Goal: Task Accomplishment & Management: Manage account settings

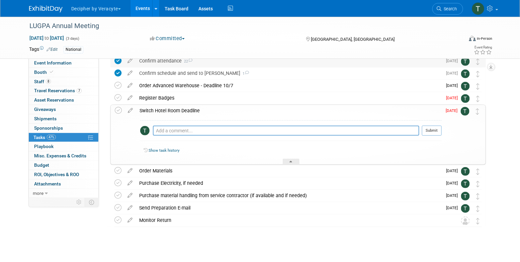
scroll to position [97, 0]
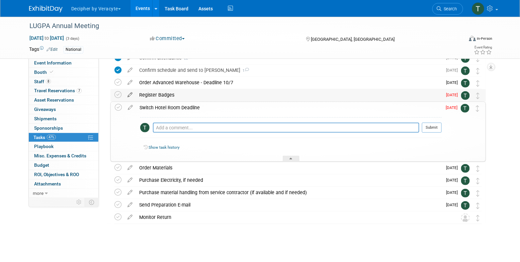
click at [132, 95] on icon at bounding box center [130, 93] width 12 height 8
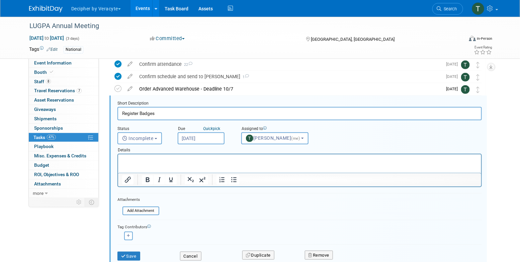
scroll to position [88, 0]
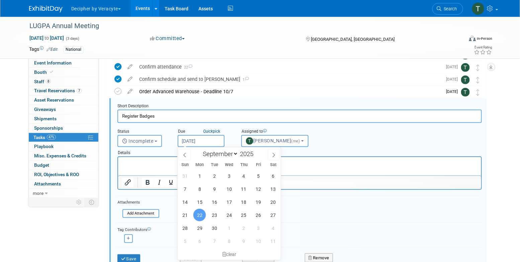
click at [198, 144] on input "Sep 22, 2025" at bounding box center [201, 141] width 47 height 12
click at [199, 228] on span "29" at bounding box center [199, 228] width 13 height 13
type input "[DATE]"
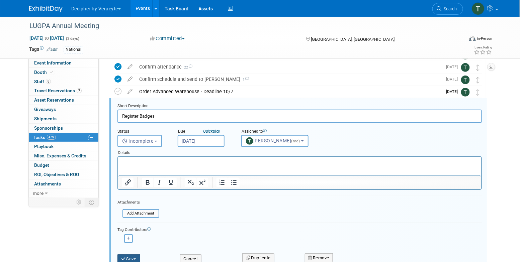
click at [136, 258] on button "Save" at bounding box center [128, 259] width 23 height 9
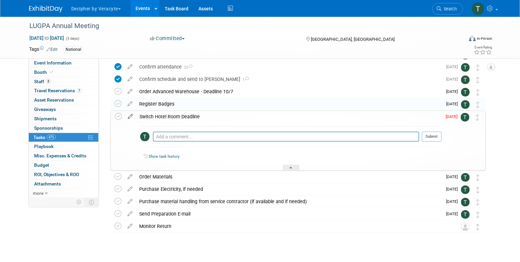
click at [128, 118] on icon at bounding box center [131, 115] width 12 height 8
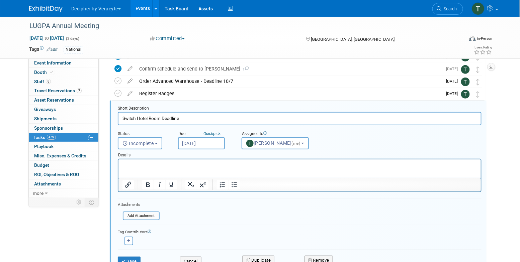
scroll to position [100, 0]
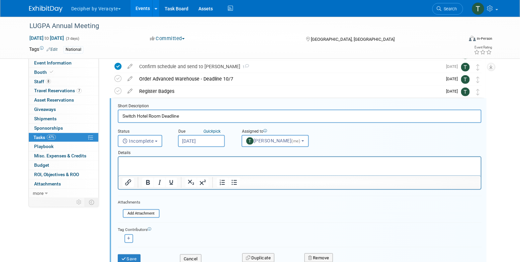
click at [202, 138] on input "[DATE]" at bounding box center [201, 141] width 47 height 12
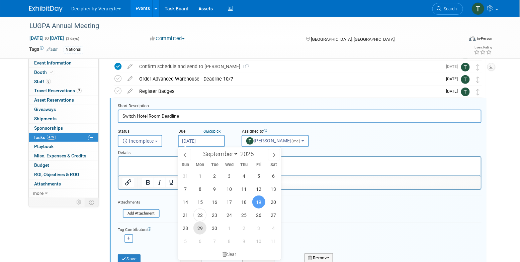
click at [198, 228] on span "29" at bounding box center [199, 228] width 13 height 13
type input "[DATE]"
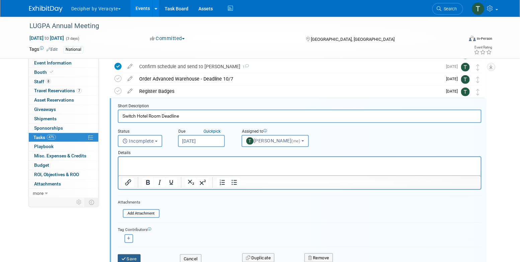
click at [137, 257] on button "Save" at bounding box center [129, 259] width 23 height 9
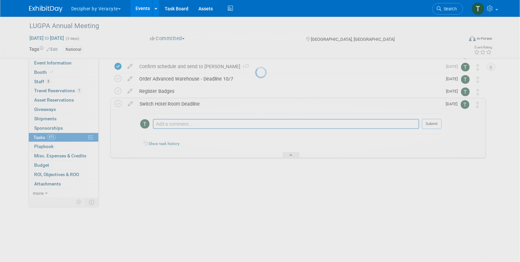
scroll to position [99, 0]
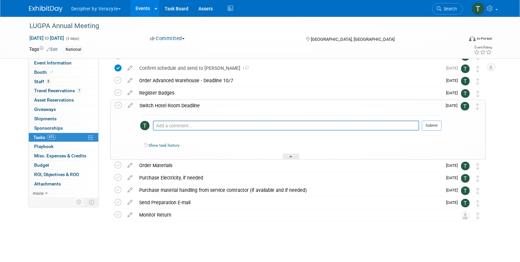
click at [288, 99] on table "Register Badges Pro tip: Press Ctrl-Enter to submit comment. Submit Show task h…" at bounding box center [298, 93] width 368 height 12
click at [289, 103] on div "Switch Hotel Room Deadline" at bounding box center [289, 105] width 306 height 11
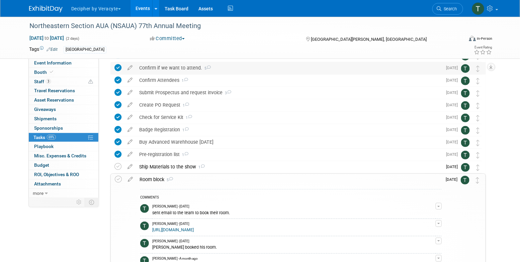
scroll to position [38, 0]
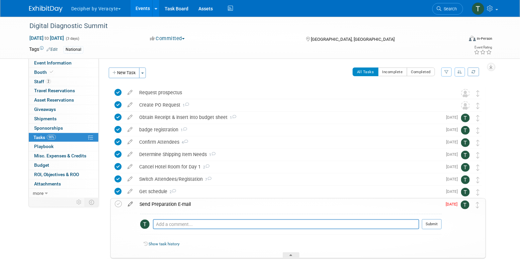
click at [132, 202] on icon at bounding box center [131, 203] width 12 height 8
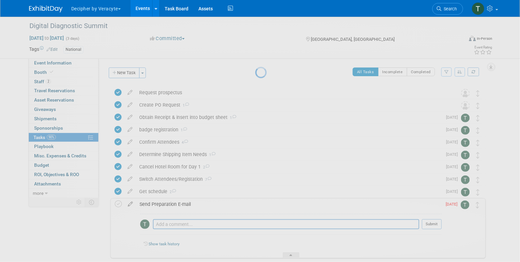
select select "8"
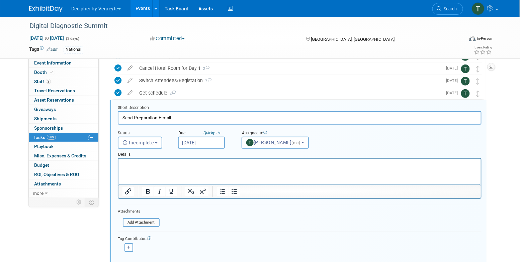
scroll to position [100, 0]
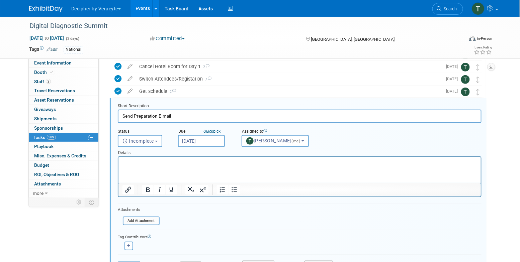
click at [212, 143] on input "Sep 19, 2025" at bounding box center [201, 141] width 47 height 12
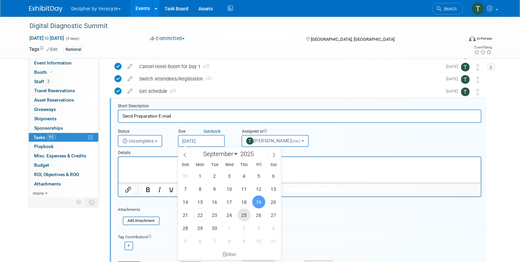
click at [241, 215] on span "25" at bounding box center [244, 215] width 13 height 13
type input "Sep 25, 2025"
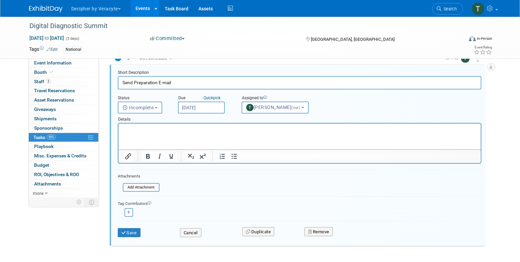
scroll to position [144, 0]
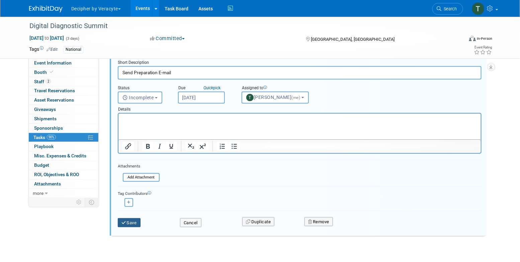
click at [139, 223] on button "Save" at bounding box center [129, 223] width 23 height 9
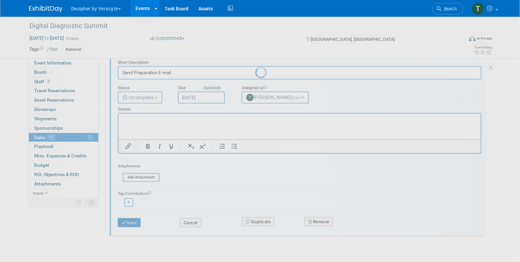
scroll to position [37, 0]
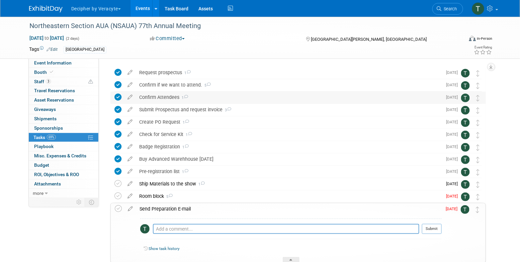
scroll to position [22, 0]
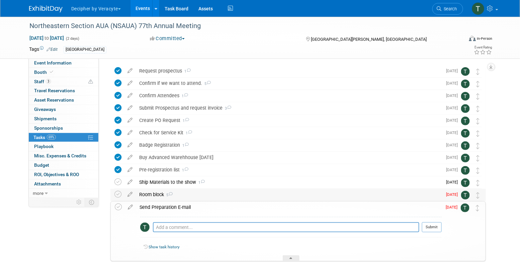
click at [148, 196] on div "Room block 5" at bounding box center [289, 194] width 306 height 11
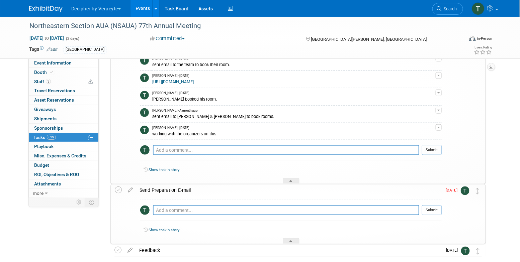
scroll to position [183, 0]
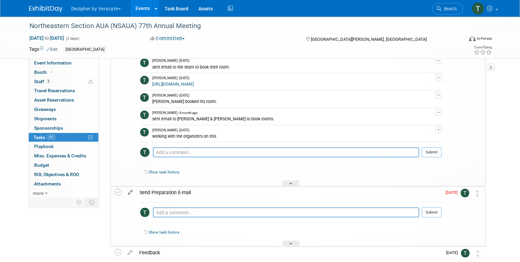
click at [131, 192] on icon at bounding box center [131, 191] width 12 height 8
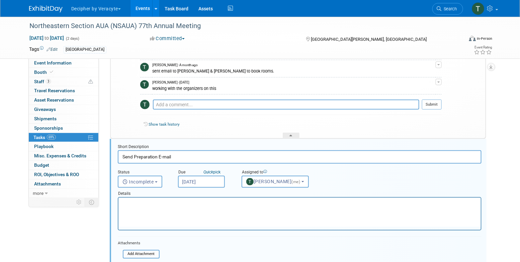
scroll to position [272, 0]
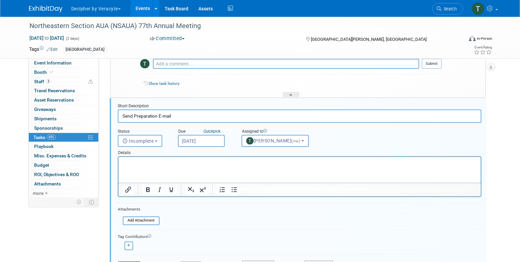
click at [198, 141] on input "[DATE]" at bounding box center [201, 141] width 47 height 12
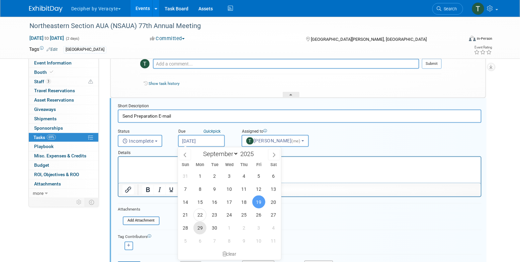
click at [199, 231] on span "29" at bounding box center [199, 228] width 13 height 13
type input "[DATE]"
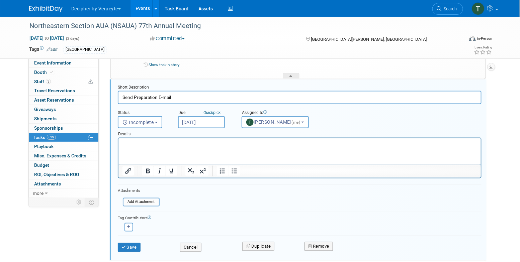
scroll to position [296, 0]
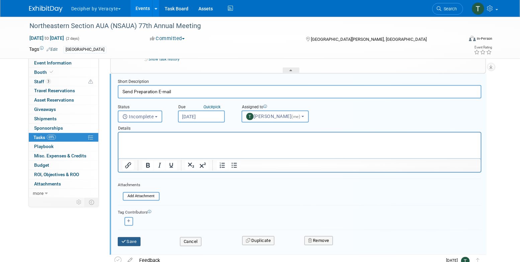
click at [137, 240] on button "Save" at bounding box center [129, 242] width 23 height 9
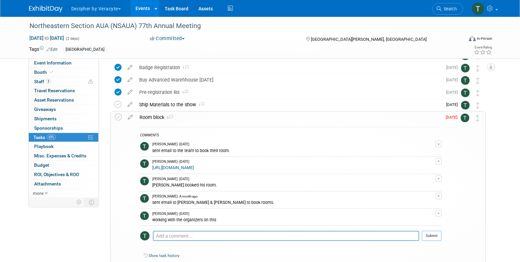
scroll to position [99, 0]
click at [132, 117] on icon at bounding box center [131, 116] width 12 height 8
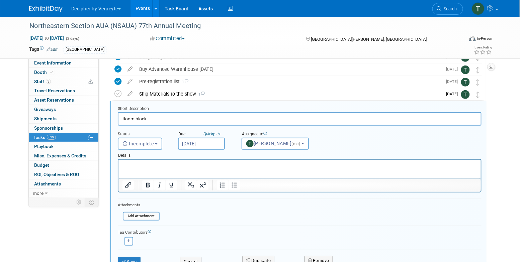
scroll to position [113, 0]
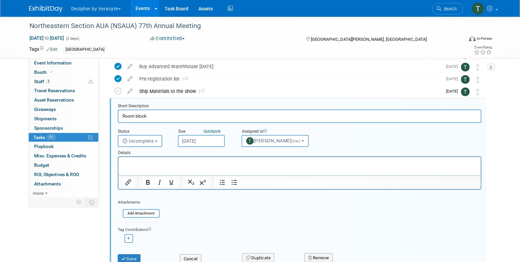
click at [215, 140] on input "[DATE]" at bounding box center [201, 141] width 47 height 12
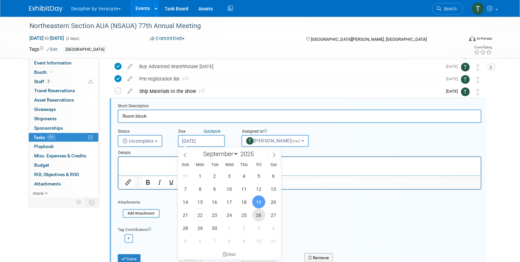
click at [260, 217] on span "26" at bounding box center [258, 215] width 13 height 13
type input "[DATE]"
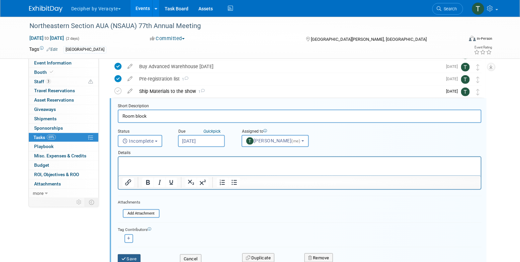
click at [128, 259] on button "Save" at bounding box center [129, 259] width 23 height 9
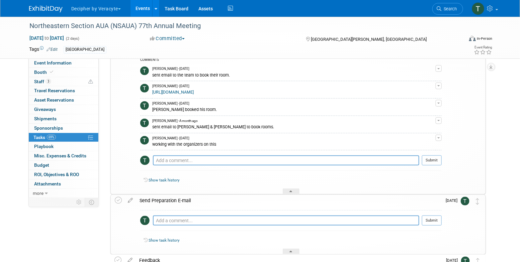
scroll to position [177, 0]
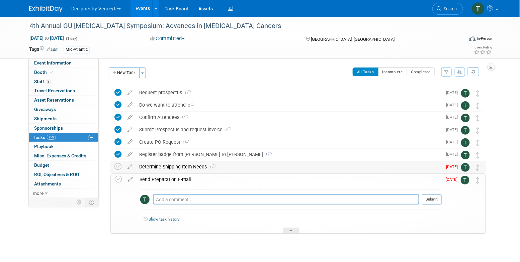
click at [158, 165] on div "Determine Shipping Item Needs 3" at bounding box center [289, 166] width 306 height 11
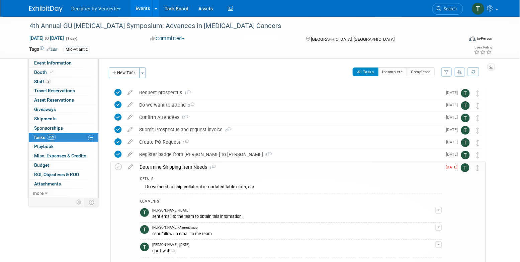
click at [158, 165] on div "Determine Shipping Item Needs 3" at bounding box center [289, 167] width 306 height 11
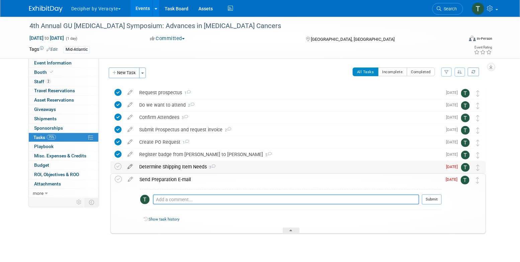
click at [130, 166] on icon at bounding box center [130, 165] width 12 height 8
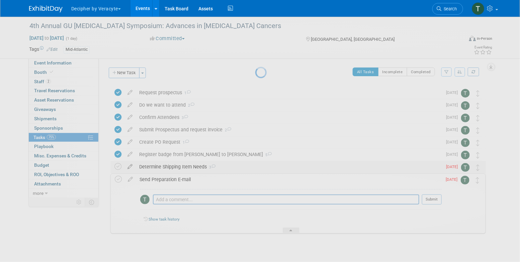
select select "8"
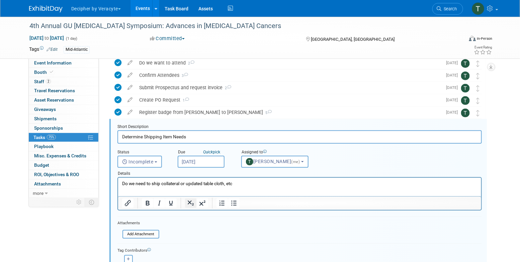
scroll to position [63, 0]
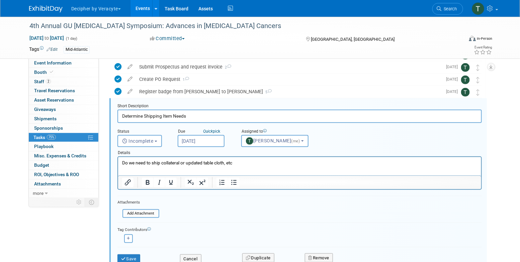
click at [198, 136] on input "[DATE]" at bounding box center [201, 141] width 47 height 12
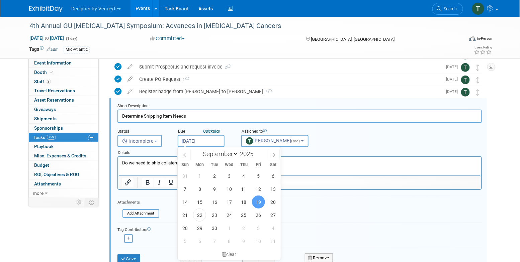
click at [355, 151] on div "Details" at bounding box center [299, 151] width 364 height 9
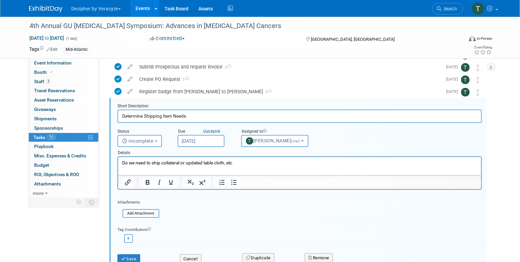
click at [197, 148] on div "Details" at bounding box center [299, 151] width 364 height 9
click at [198, 140] on input "[DATE]" at bounding box center [201, 141] width 47 height 12
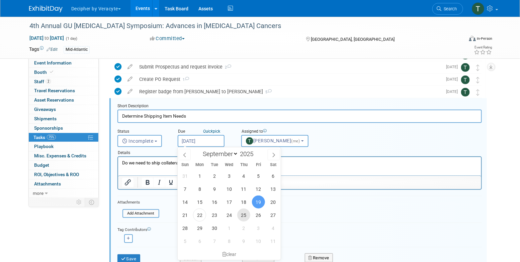
click at [245, 215] on span "25" at bounding box center [243, 215] width 13 height 13
type input "Sep 25, 2025"
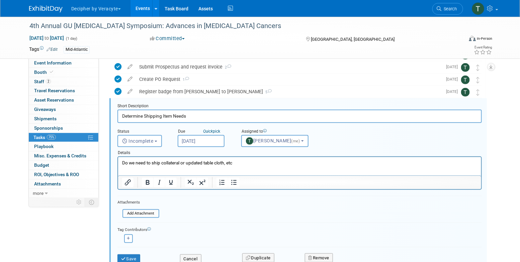
click at [131, 253] on div "Save" at bounding box center [143, 257] width 63 height 14
click at [132, 255] on button "Save" at bounding box center [128, 259] width 23 height 9
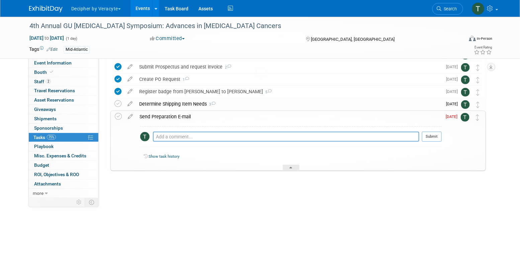
scroll to position [12, 0]
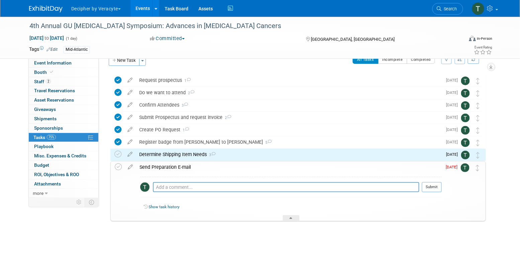
click at [130, 170] on td at bounding box center [131, 192] width 12 height 60
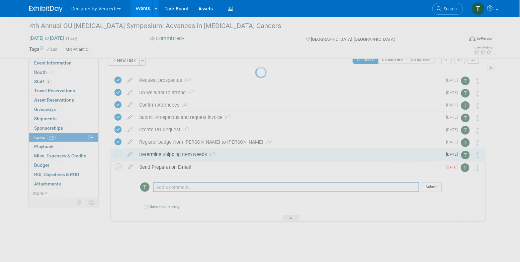
scroll to position [63, 0]
select select "8"
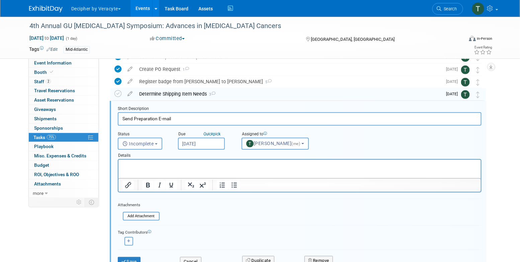
scroll to position [76, 0]
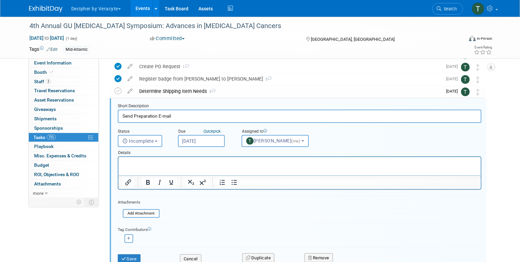
click at [225, 141] on div "Due Quick pick Sep 19, 2025" at bounding box center [205, 136] width 64 height 21
click at [221, 141] on input "[DATE]" at bounding box center [201, 141] width 47 height 12
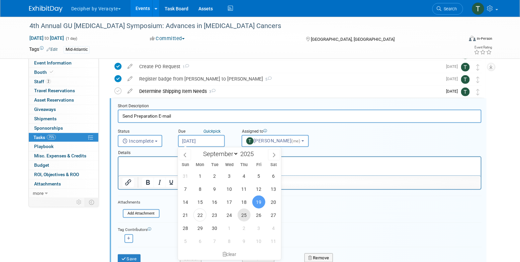
click at [240, 213] on span "25" at bounding box center [244, 215] width 13 height 13
type input "Sep 25, 2025"
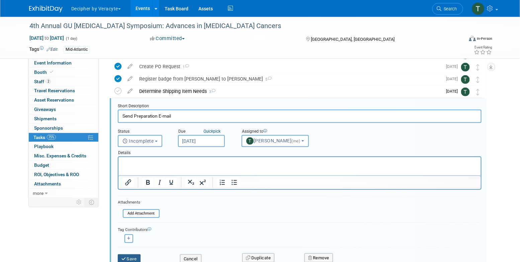
click at [136, 257] on button "Save" at bounding box center [129, 259] width 23 height 9
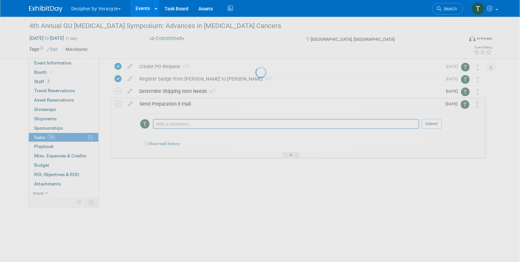
scroll to position [12, 0]
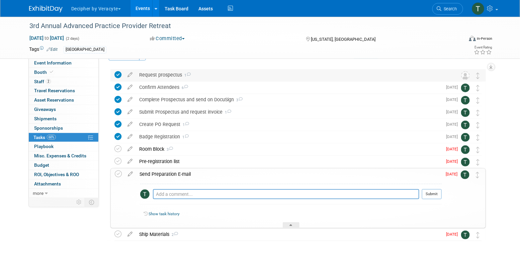
scroll to position [20, 0]
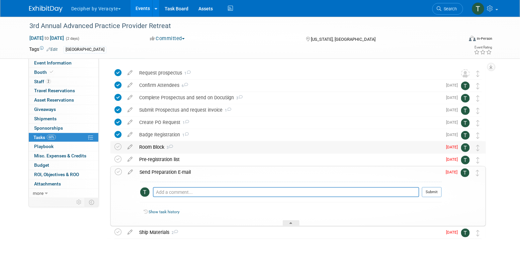
click at [146, 149] on div "Room Block 3" at bounding box center [289, 147] width 306 height 11
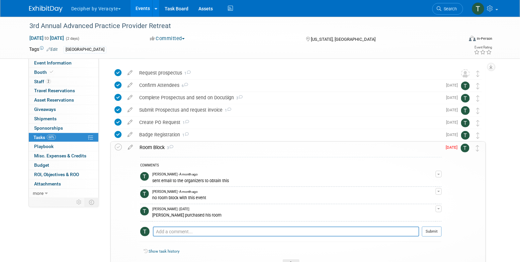
click at [146, 149] on div "Room Block 3" at bounding box center [289, 147] width 306 height 11
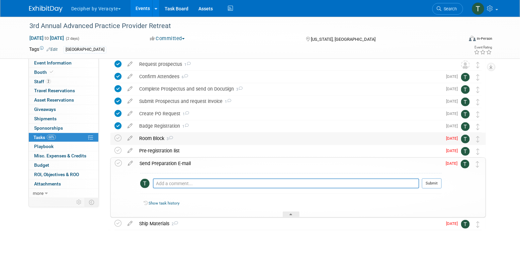
scroll to position [30, 0]
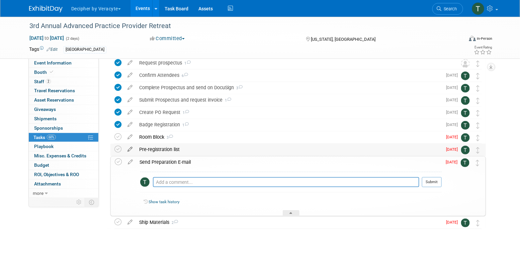
click at [131, 147] on icon at bounding box center [130, 148] width 12 height 8
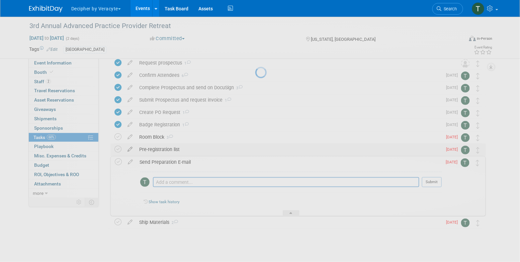
select select "8"
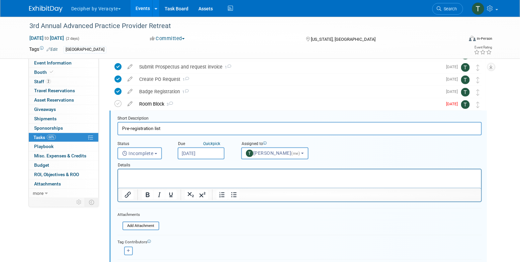
scroll to position [75, 0]
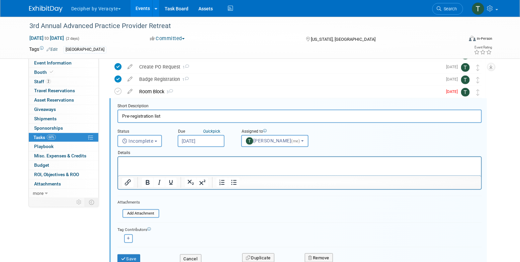
click at [209, 136] on input "[DATE]" at bounding box center [201, 141] width 47 height 12
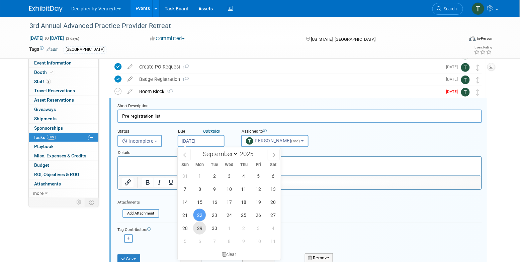
click at [198, 231] on span "29" at bounding box center [199, 228] width 13 height 13
type input "Sep 29, 2025"
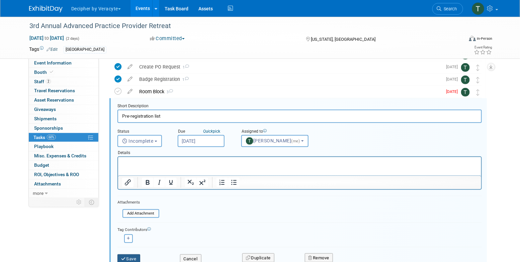
click at [136, 256] on button "Save" at bounding box center [128, 259] width 23 height 9
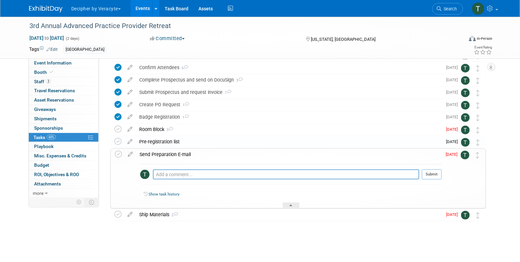
scroll to position [37, 0]
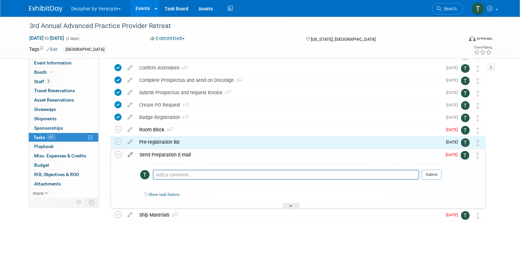
click at [131, 155] on icon at bounding box center [131, 153] width 12 height 8
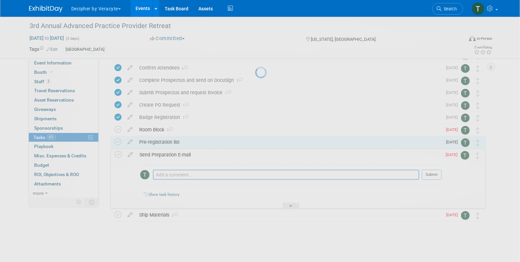
select select "8"
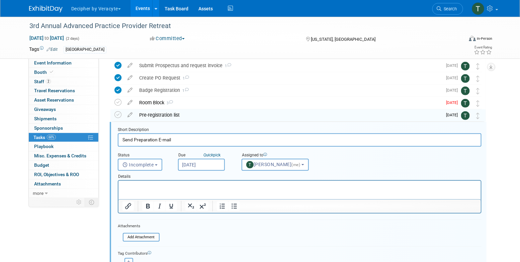
scroll to position [88, 0]
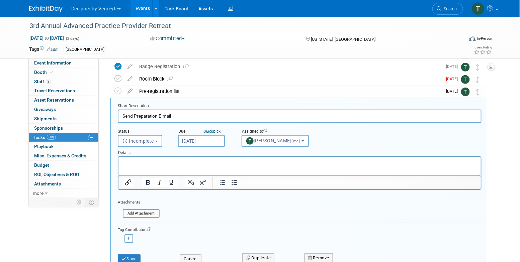
click at [203, 140] on input "[DATE]" at bounding box center [201, 141] width 47 height 12
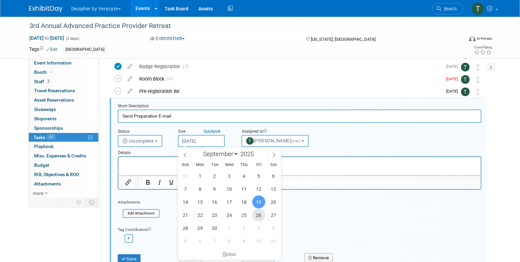
click at [261, 216] on span "26" at bounding box center [258, 215] width 13 height 13
type input "Sep 26, 2025"
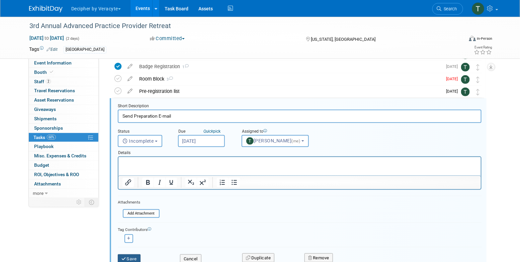
click at [139, 255] on button "Save" at bounding box center [129, 259] width 23 height 9
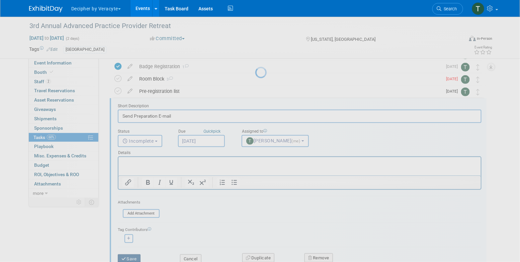
scroll to position [37, 0]
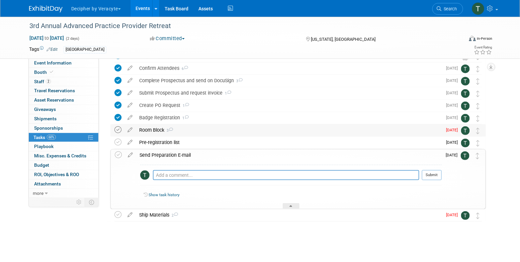
drag, startPoint x: 129, startPoint y: 129, endPoint x: 118, endPoint y: 129, distance: 10.4
click at [118, 129] on tr "Room Block 3 COMMENTS Tony Alvarado - A month ago sent email to the organizers …" at bounding box center [298, 131] width 368 height 12
click at [118, 129] on icon at bounding box center [117, 130] width 7 height 7
click at [177, 156] on div "Send Preparation E-mail" at bounding box center [289, 155] width 306 height 11
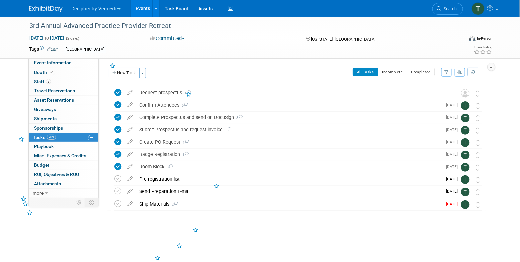
scroll to position [0, 0]
click at [133, 204] on icon at bounding box center [130, 202] width 12 height 8
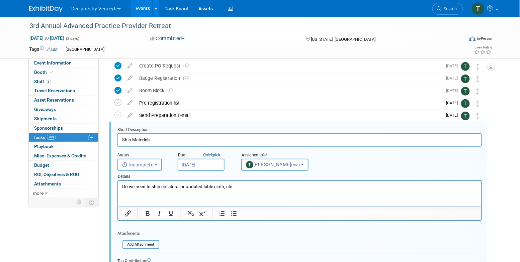
scroll to position [100, 0]
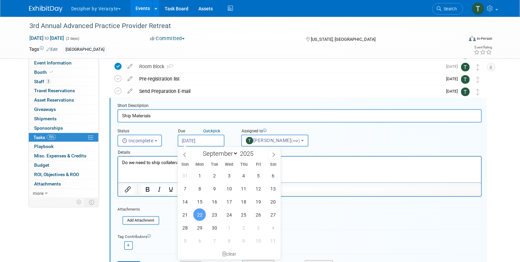
click at [194, 140] on input "Sep 22, 2025" at bounding box center [201, 141] width 47 height 12
click at [199, 230] on span "29" at bounding box center [199, 228] width 13 height 13
type input "[DATE]"
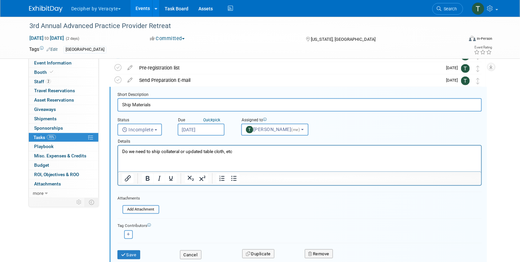
scroll to position [112, 0]
click at [133, 251] on button "Save" at bounding box center [128, 254] width 23 height 9
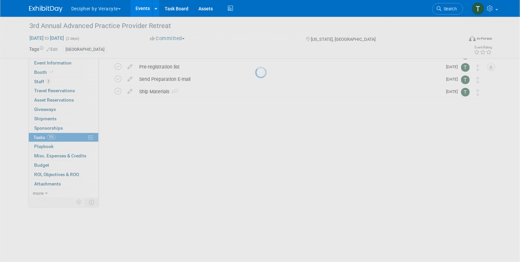
scroll to position [0, 0]
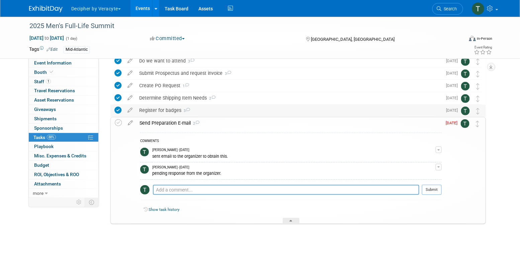
scroll to position [59, 0]
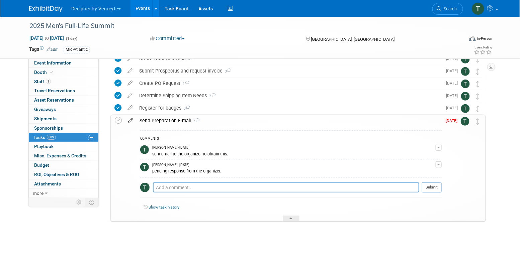
click at [131, 121] on icon at bounding box center [131, 119] width 12 height 8
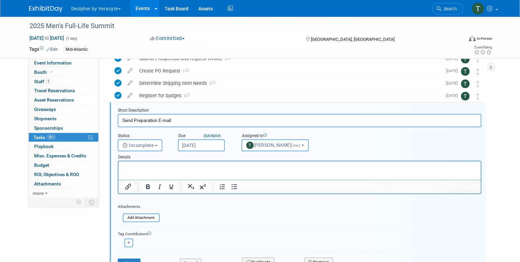
scroll to position [76, 0]
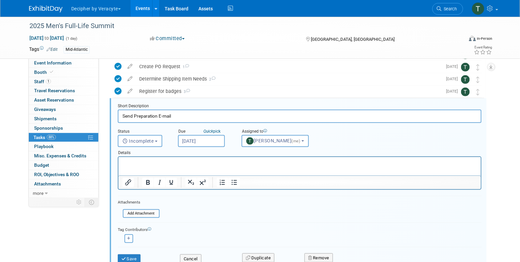
click at [212, 166] on p "Rich Text Area. Press ALT-0 for help." at bounding box center [299, 163] width 355 height 6
click at [196, 258] on button "Cancel" at bounding box center [190, 259] width 21 height 9
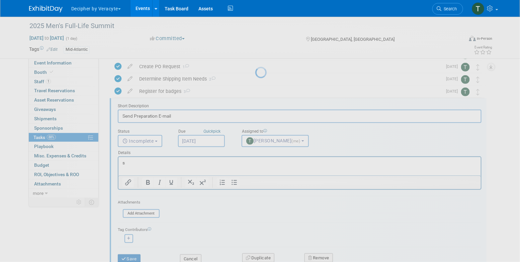
scroll to position [59, 0]
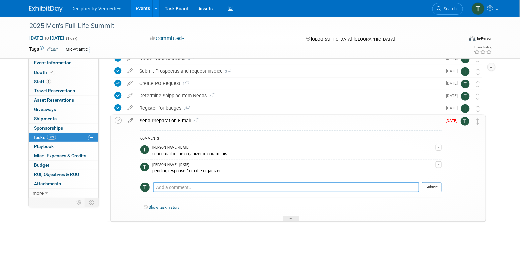
click at [209, 185] on textarea at bounding box center [286, 188] width 266 height 10
type textarea "sent email to the organizer."
click at [436, 192] on button "Submit" at bounding box center [432, 188] width 20 height 10
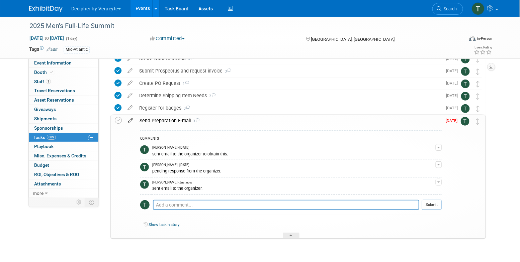
click at [130, 123] on link at bounding box center [131, 121] width 12 height 6
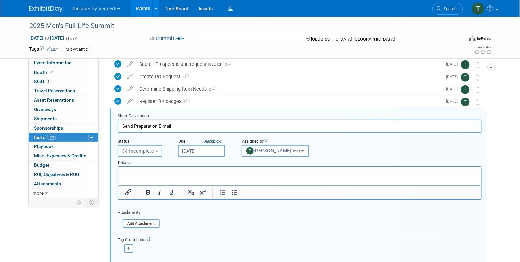
scroll to position [76, 0]
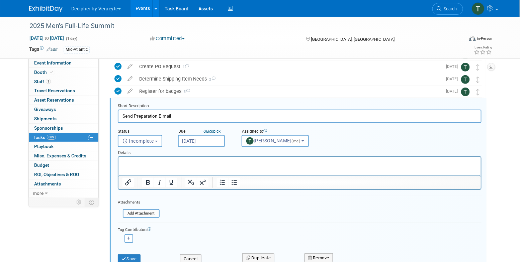
click at [188, 145] on input "[DATE]" at bounding box center [201, 141] width 47 height 12
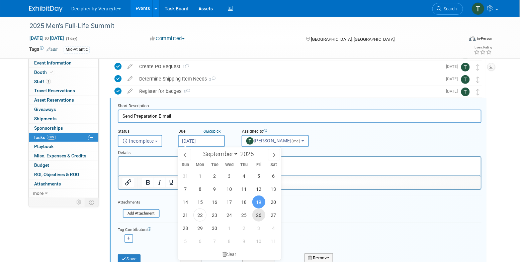
click at [257, 215] on span "26" at bounding box center [258, 215] width 13 height 13
type input "Sep 26, 2025"
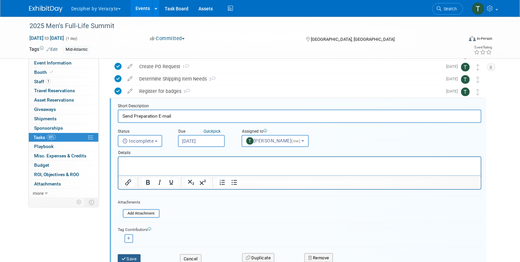
click at [136, 257] on button "Save" at bounding box center [129, 259] width 23 height 9
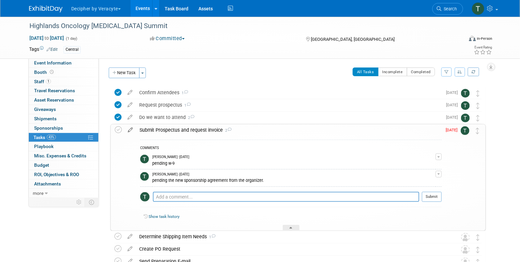
click at [129, 131] on icon at bounding box center [131, 129] width 12 height 8
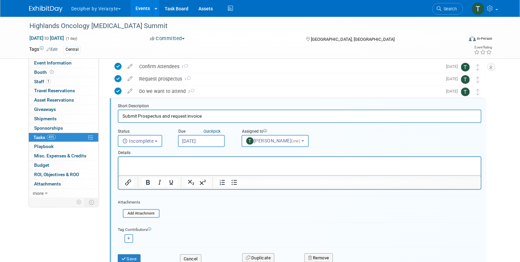
click at [205, 147] on div "Details" at bounding box center [300, 151] width 364 height 9
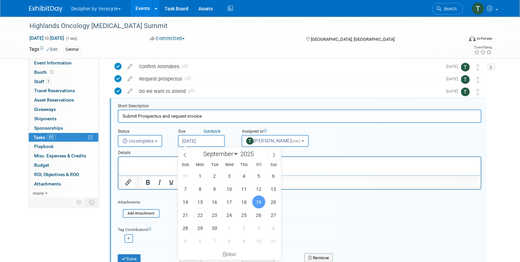
click at [205, 138] on input "[DATE]" at bounding box center [201, 141] width 47 height 12
click at [261, 209] on span "26" at bounding box center [258, 215] width 13 height 13
type input "[DATE]"
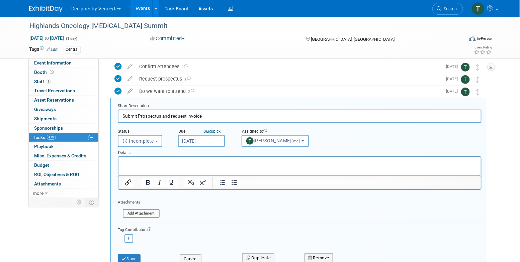
scroll to position [43, 0]
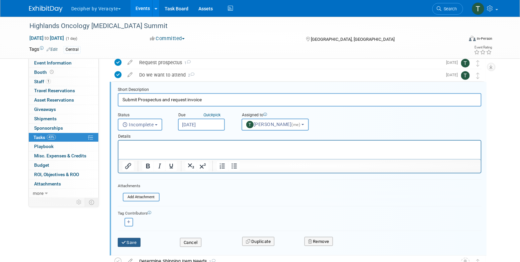
click at [137, 241] on button "Save" at bounding box center [129, 242] width 23 height 9
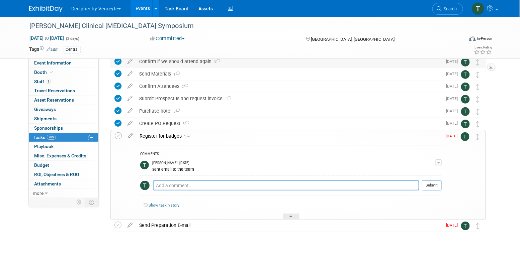
scroll to position [45, 0]
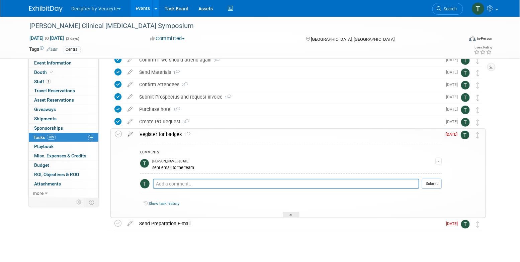
click at [131, 136] on icon at bounding box center [131, 133] width 12 height 8
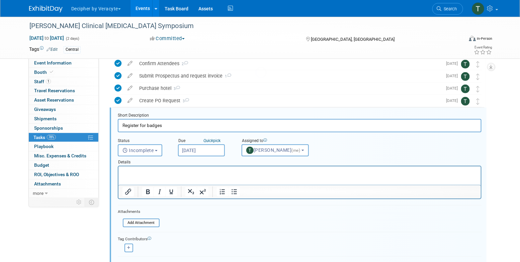
scroll to position [76, 0]
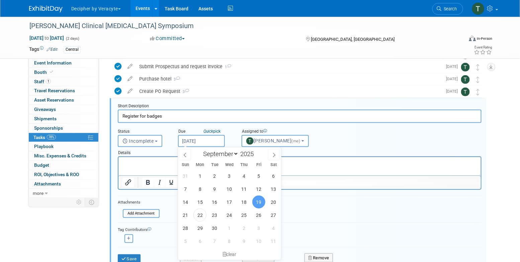
click at [222, 139] on input "[DATE]" at bounding box center [201, 141] width 47 height 12
click at [200, 232] on span "29" at bounding box center [199, 228] width 13 height 13
type input "[DATE]"
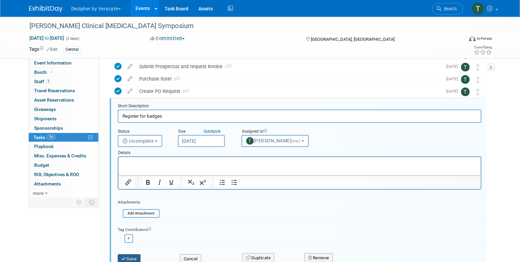
click at [140, 257] on button "Save" at bounding box center [129, 259] width 23 height 9
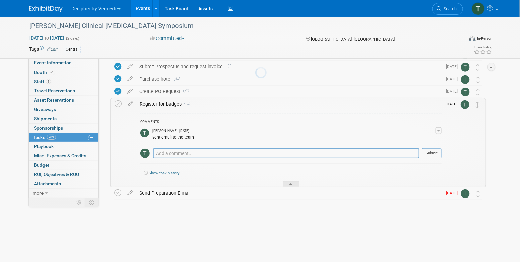
scroll to position [54, 0]
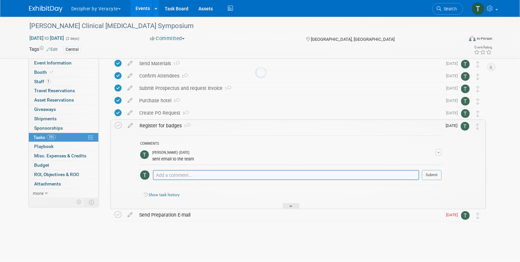
click at [255, 257] on div at bounding box center [259, 131] width 9 height 262
click at [164, 127] on div "Register for badges 1" at bounding box center [289, 125] width 306 height 11
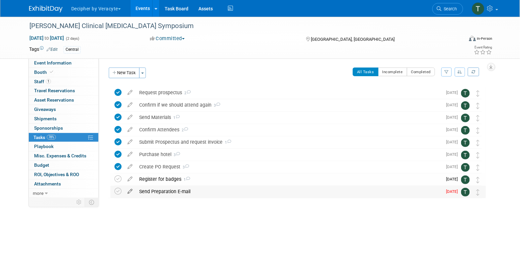
click at [130, 189] on icon at bounding box center [130, 190] width 12 height 8
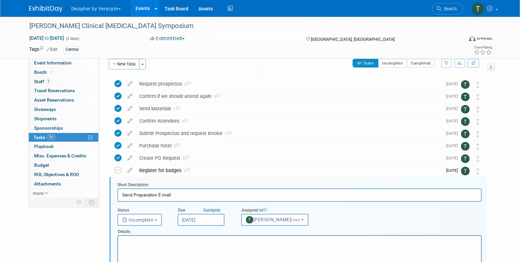
scroll to position [88, 0]
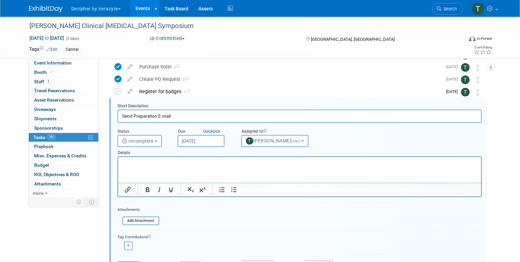
click at [204, 141] on input "[DATE]" at bounding box center [201, 141] width 47 height 12
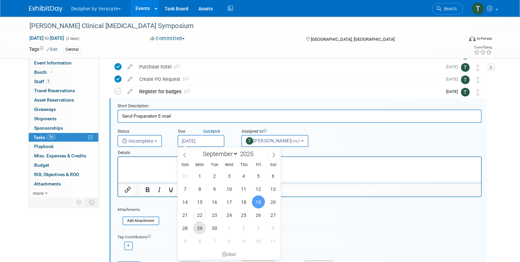
click at [200, 231] on span "29" at bounding box center [199, 228] width 13 height 13
type input "Sep 29, 2025"
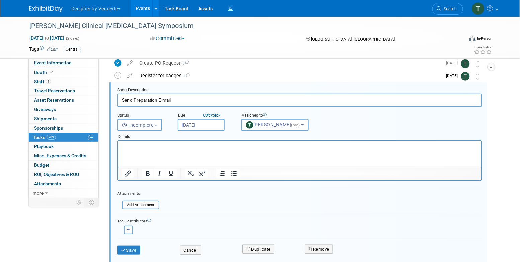
scroll to position [105, 0]
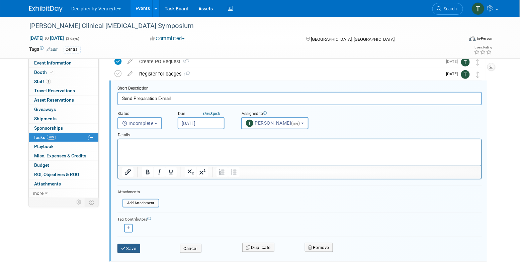
click at [139, 246] on button "Save" at bounding box center [128, 248] width 23 height 9
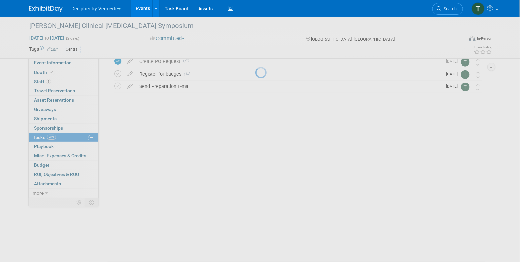
scroll to position [0, 0]
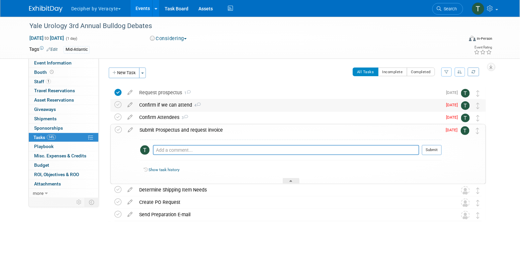
click at [131, 109] on td at bounding box center [130, 105] width 12 height 12
select select "8"
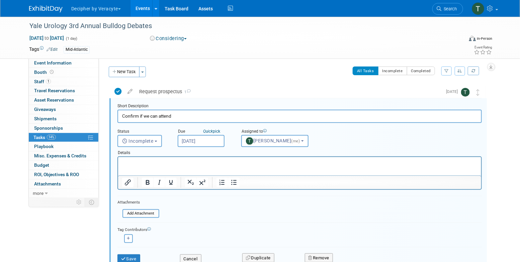
scroll to position [1, 0]
click at [214, 140] on input "[DATE]" at bounding box center [201, 141] width 47 height 12
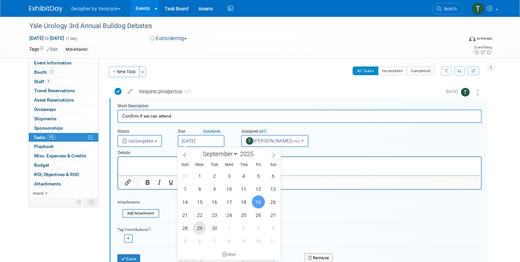
click at [200, 230] on span "29" at bounding box center [199, 228] width 13 height 13
type input "[DATE]"
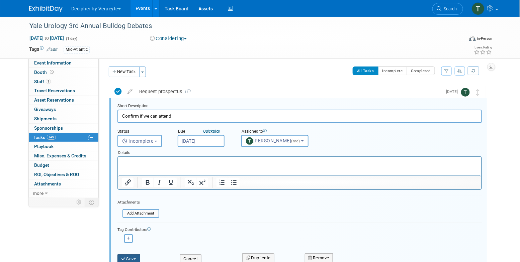
click at [136, 255] on button "Save" at bounding box center [128, 259] width 23 height 9
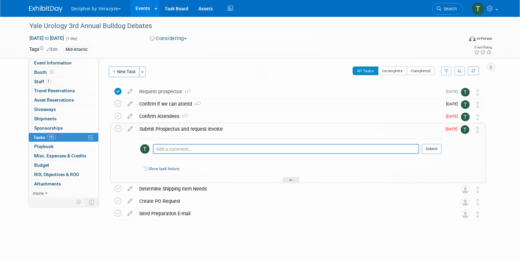
scroll to position [0, 0]
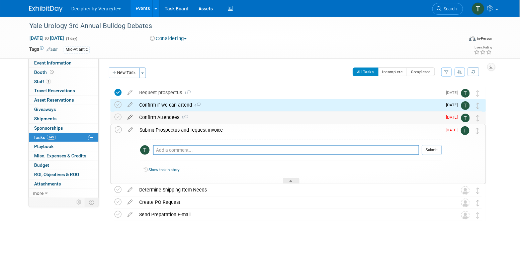
click at [130, 118] on icon at bounding box center [130, 116] width 12 height 8
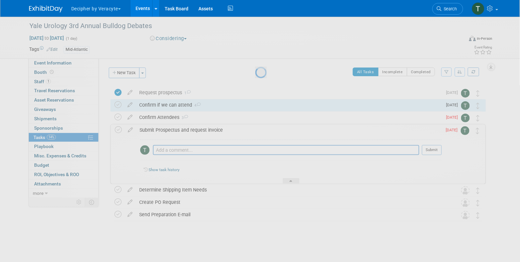
select select "8"
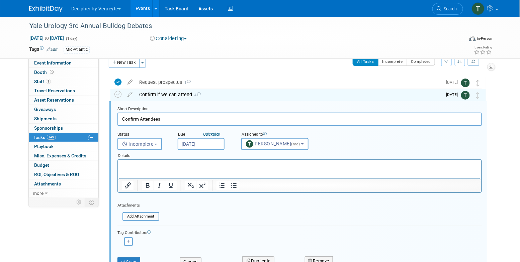
scroll to position [13, 0]
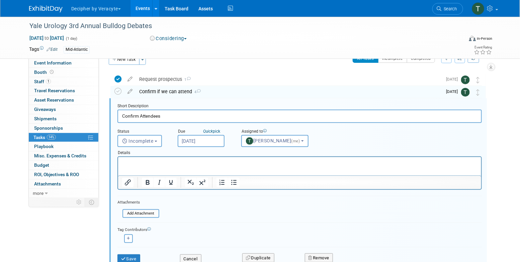
click at [192, 143] on input "Sep 19, 2025" at bounding box center [201, 141] width 47 height 12
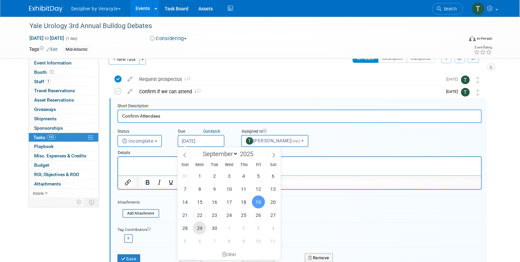
click at [204, 230] on span "29" at bounding box center [199, 228] width 13 height 13
type input "Sep 29, 2025"
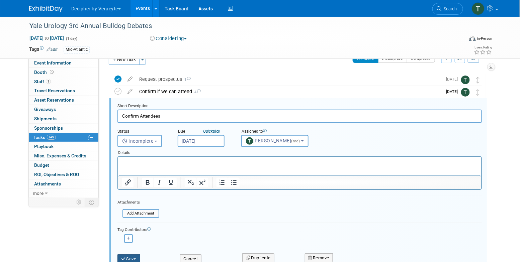
click at [138, 255] on button "Save" at bounding box center [128, 259] width 23 height 9
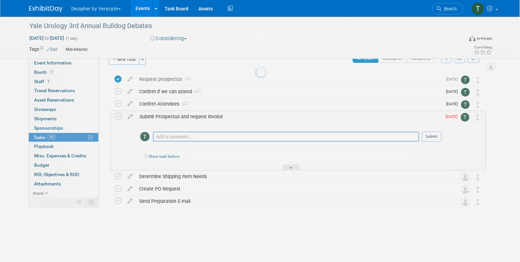
scroll to position [0, 0]
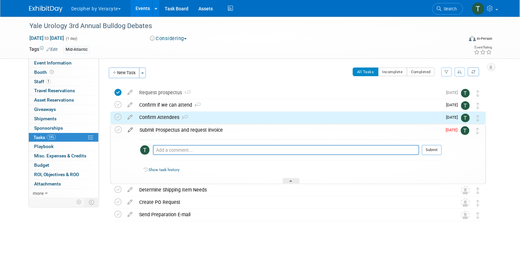
click at [129, 128] on icon at bounding box center [131, 129] width 12 height 8
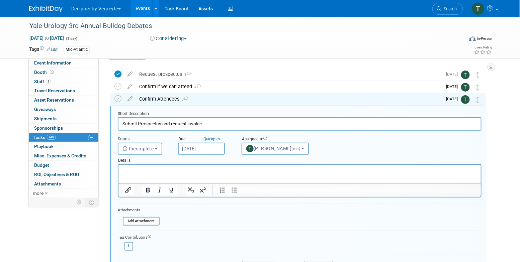
scroll to position [26, 0]
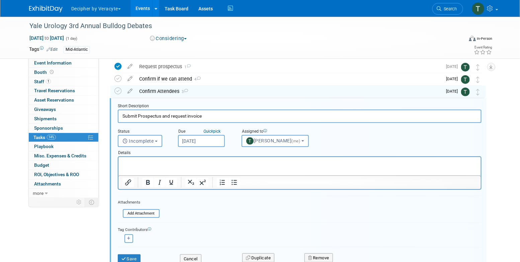
click at [202, 140] on input "Sep 19, 2025" at bounding box center [201, 141] width 47 height 12
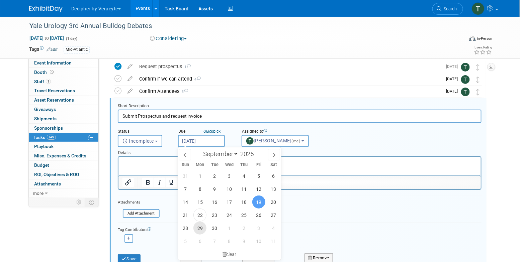
click at [205, 229] on span "29" at bounding box center [199, 228] width 13 height 13
type input "Sep 29, 2025"
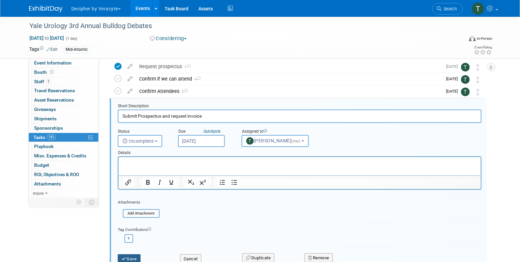
click at [137, 255] on button "Save" at bounding box center [129, 259] width 23 height 9
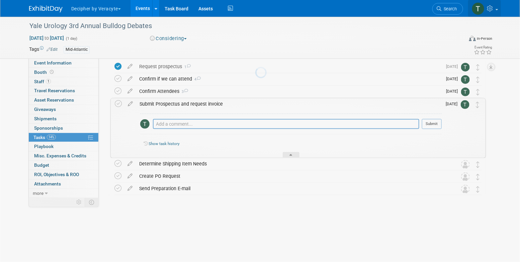
scroll to position [0, 0]
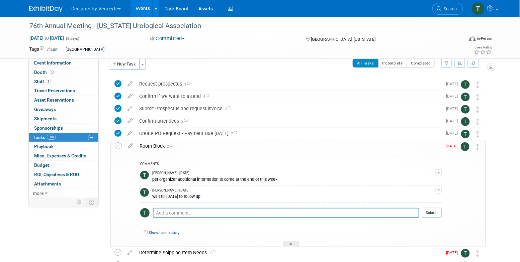
scroll to position [11, 0]
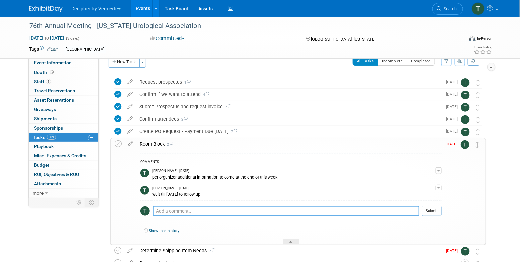
click at [205, 207] on textarea at bounding box center [286, 211] width 266 height 10
type textarea "sent email to the organizer."
click at [433, 212] on button "Submit" at bounding box center [432, 211] width 20 height 10
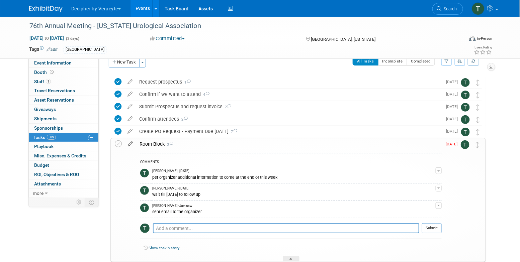
click at [132, 144] on icon at bounding box center [131, 143] width 12 height 8
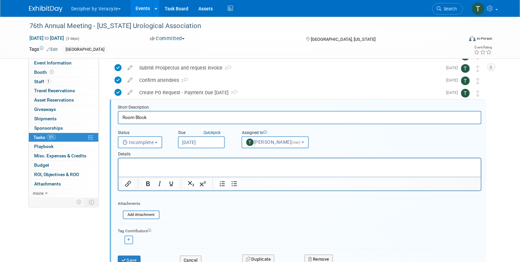
scroll to position [51, 0]
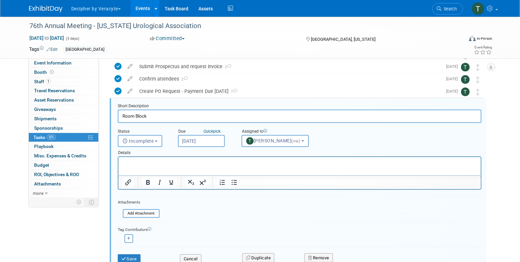
click at [211, 145] on input "[DATE]" at bounding box center [201, 141] width 47 height 12
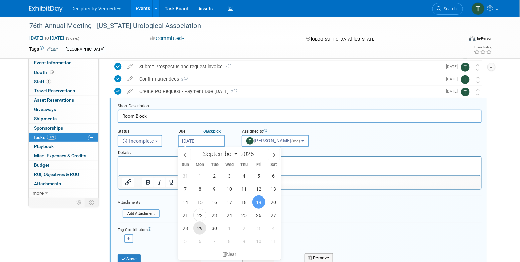
click at [201, 230] on span "29" at bounding box center [199, 228] width 13 height 13
type input "Sep 29, 2025"
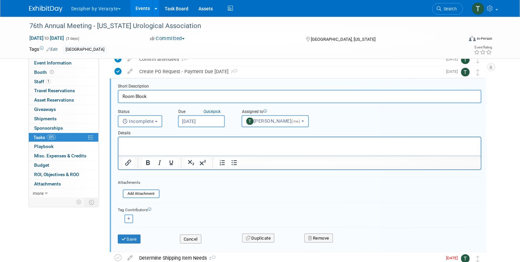
scroll to position [77, 0]
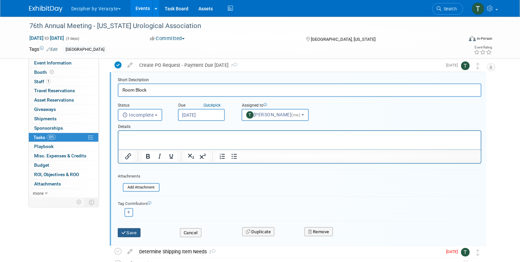
click at [132, 230] on button "Save" at bounding box center [129, 233] width 23 height 9
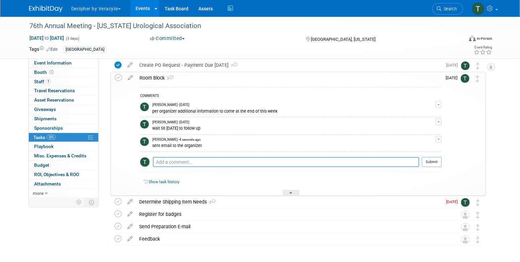
click at [150, 78] on div "Room Block 3" at bounding box center [289, 77] width 306 height 11
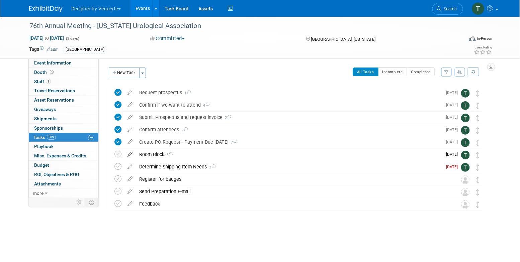
click at [130, 155] on icon at bounding box center [130, 153] width 12 height 8
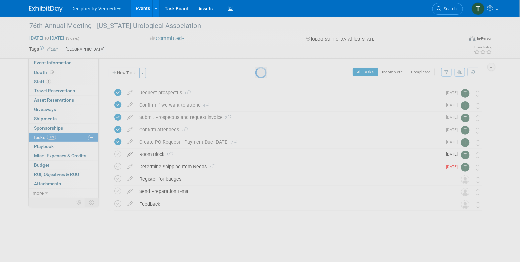
select select "8"
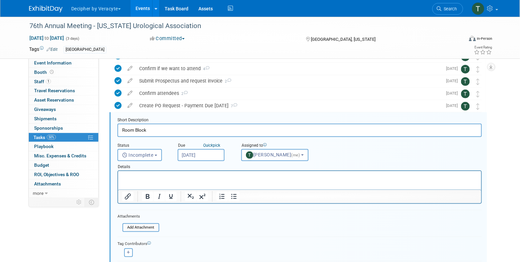
scroll to position [51, 0]
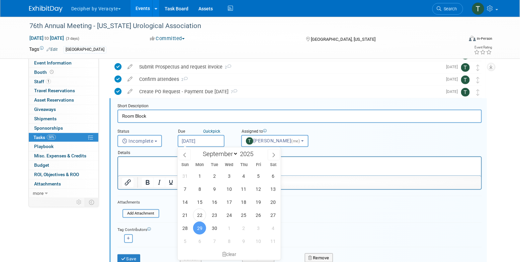
click at [206, 144] on input "Sep 29, 2025" at bounding box center [201, 141] width 47 height 12
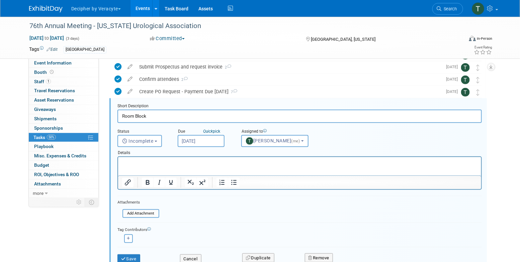
click at [162, 236] on div "Adina remove Amy remove" at bounding box center [299, 238] width 364 height 10
click at [188, 257] on button "Cancel" at bounding box center [190, 259] width 21 height 9
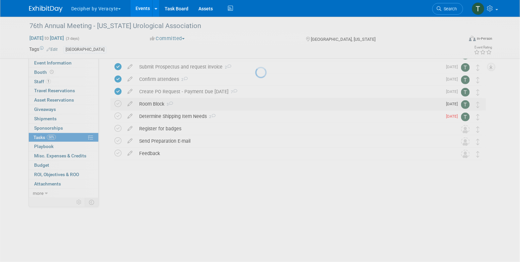
scroll to position [0, 0]
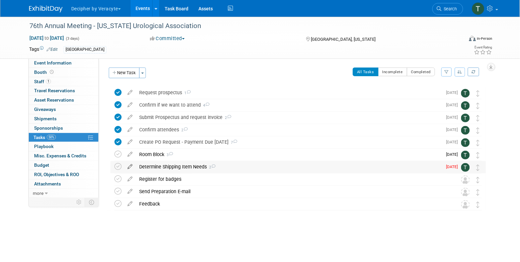
click at [131, 168] on icon at bounding box center [130, 165] width 12 height 8
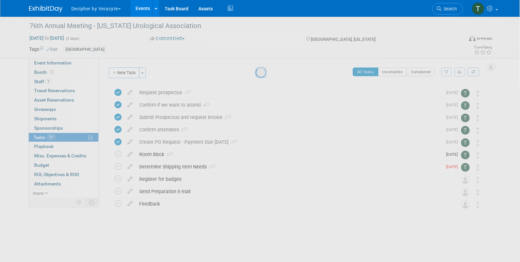
select select "8"
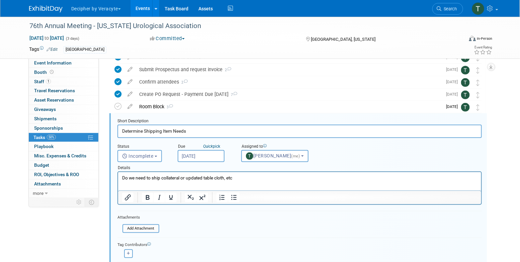
scroll to position [63, 0]
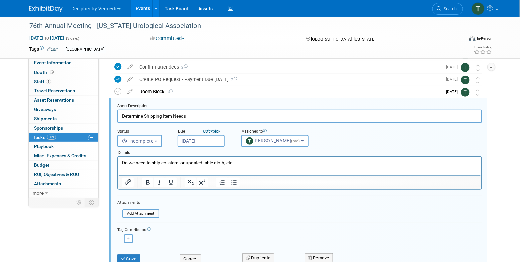
click at [217, 140] on input "Sep 19, 2025" at bounding box center [201, 141] width 47 height 12
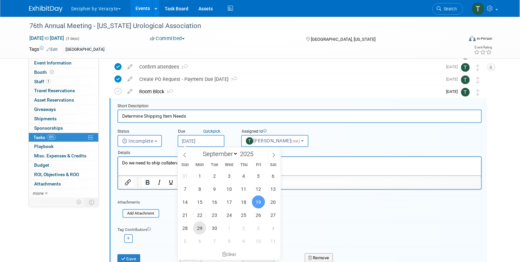
click at [198, 230] on span "29" at bounding box center [199, 228] width 13 height 13
type input "Sep 29, 2025"
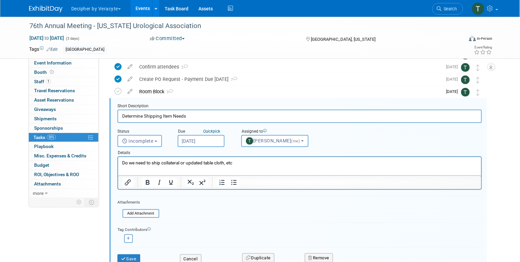
scroll to position [85, 0]
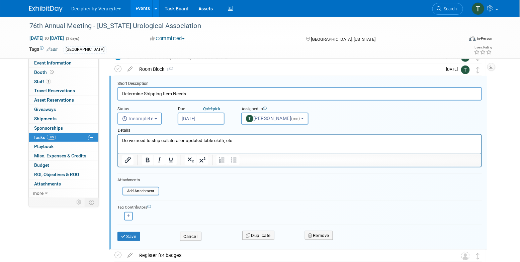
click at [132, 241] on div "Save Cancel Duplicate Remove" at bounding box center [299, 236] width 375 height 16
click at [132, 238] on button "Save" at bounding box center [128, 236] width 23 height 9
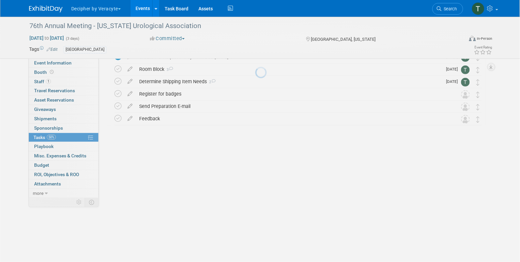
scroll to position [0, 0]
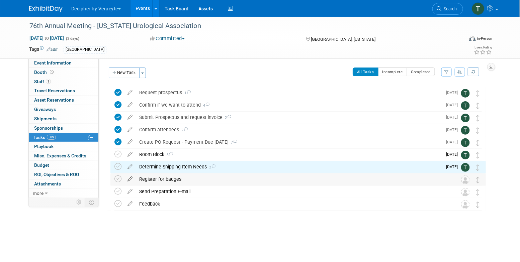
click at [132, 178] on icon at bounding box center [130, 178] width 12 height 8
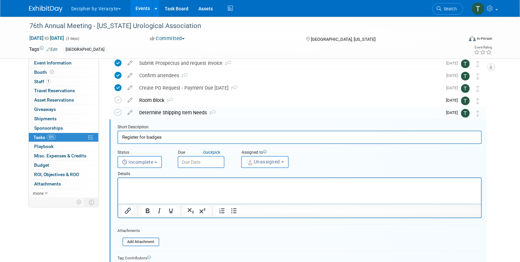
scroll to position [75, 0]
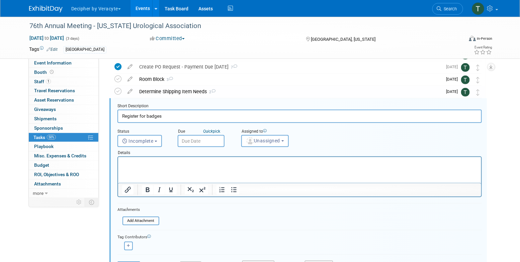
click at [205, 138] on input "text" at bounding box center [201, 141] width 47 height 12
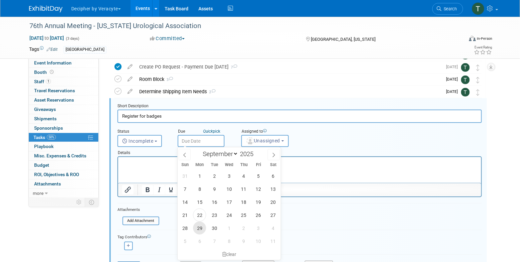
click at [201, 227] on span "29" at bounding box center [199, 228] width 13 height 13
type input "Sep 29, 2025"
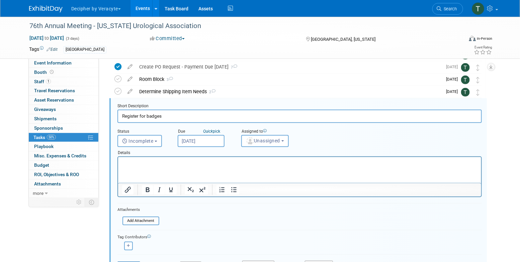
scroll to position [101, 0]
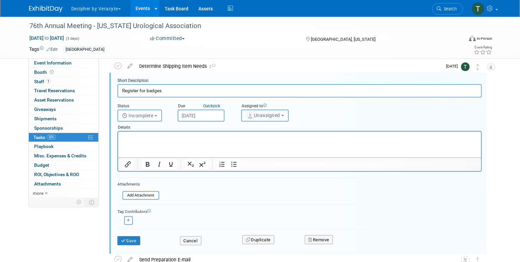
click at [261, 118] on button "Unassigned" at bounding box center [265, 116] width 48 height 12
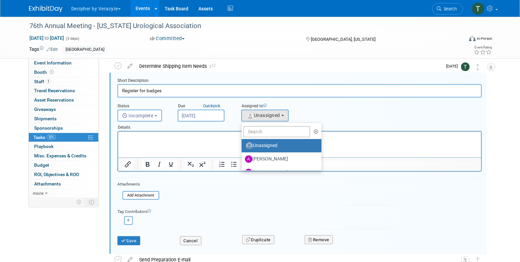
click at [261, 136] on ul "Unassigned Adina Gerson-Gurwitz Amy Wahba Andrew Cala Andrew Hanson Chad Miller…" at bounding box center [281, 147] width 81 height 49
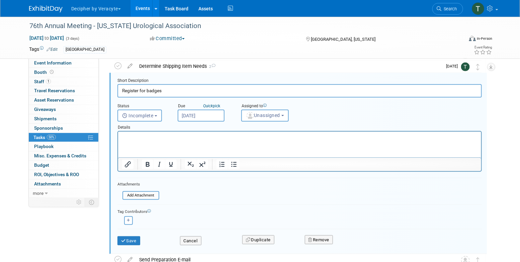
click at [261, 135] on p "Rich Text Area. Press ALT-0 for help." at bounding box center [299, 138] width 355 height 6
click at [261, 117] on span "Unassigned" at bounding box center [263, 115] width 34 height 5
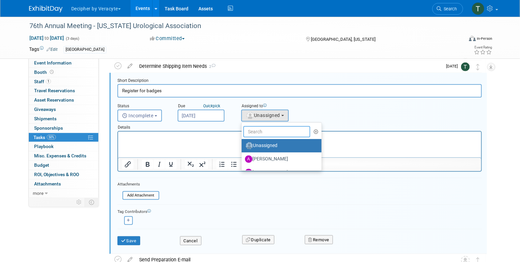
click at [261, 132] on input "text" at bounding box center [276, 131] width 67 height 11
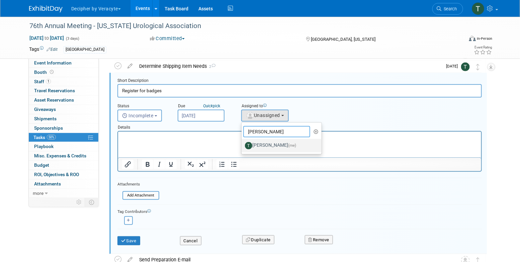
type input "tony"
click at [267, 146] on label "Tony Alvarado (me)" at bounding box center [280, 146] width 70 height 11
click at [243, 146] on input "Tony Alvarado (me)" at bounding box center [240, 145] width 4 height 4
select select "3ceeba8c-a19a-4597-a609-6fba7c9a515a"
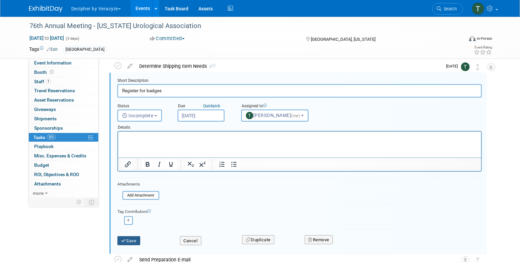
click at [135, 242] on button "Save" at bounding box center [128, 241] width 23 height 9
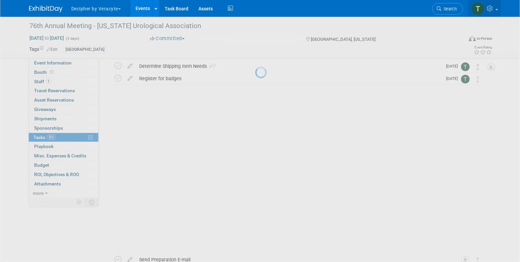
scroll to position [0, 0]
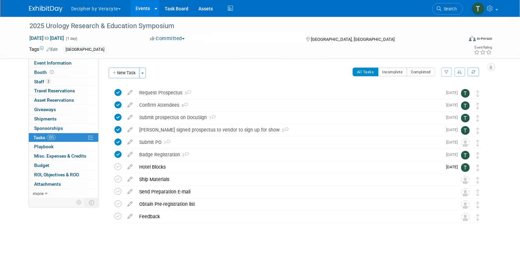
click at [141, 14] on link "Events" at bounding box center [143, 8] width 24 height 17
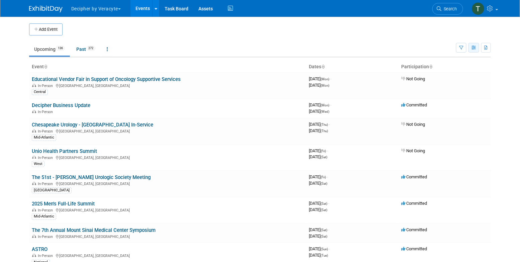
click at [477, 50] on button "button" at bounding box center [474, 48] width 11 height 10
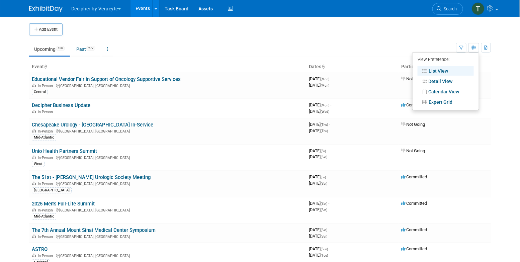
click at [440, 86] on li "Calendar View" at bounding box center [446, 91] width 66 height 10
click at [440, 93] on link "Calendar View" at bounding box center [446, 91] width 56 height 9
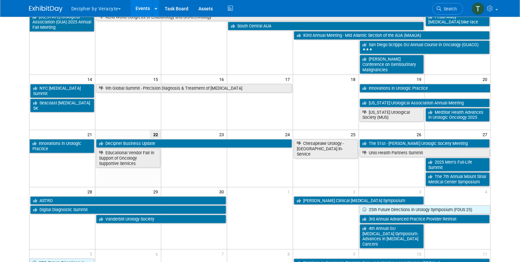
scroll to position [127, 0]
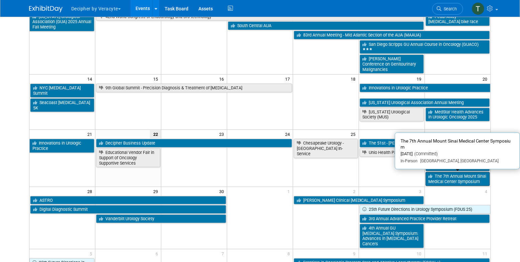
click at [469, 183] on link "The 7th Annual Mount Sinai Medical Center Symposium" at bounding box center [458, 179] width 64 height 14
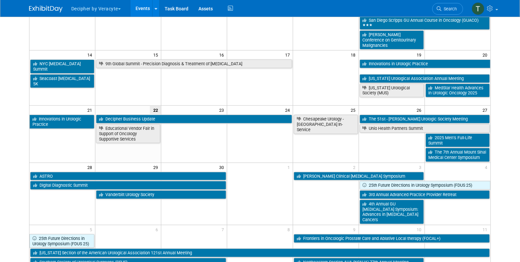
scroll to position [152, 0]
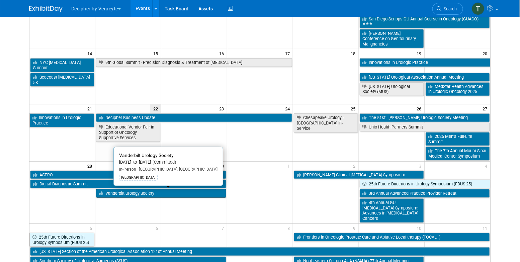
click at [201, 195] on link "Vanderbilt Urology Society" at bounding box center [161, 193] width 130 height 9
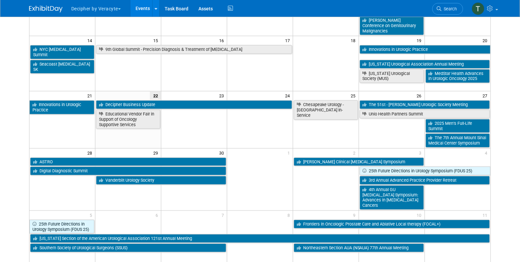
scroll to position [165, 0]
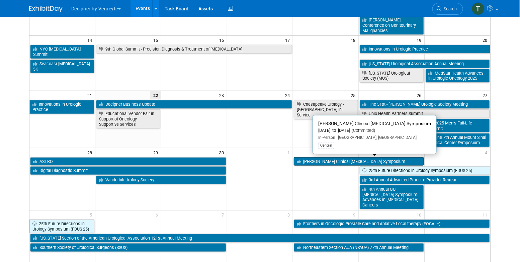
click at [349, 161] on link "[PERSON_NAME] Clinical [MEDICAL_DATA] Symposium" at bounding box center [359, 161] width 130 height 9
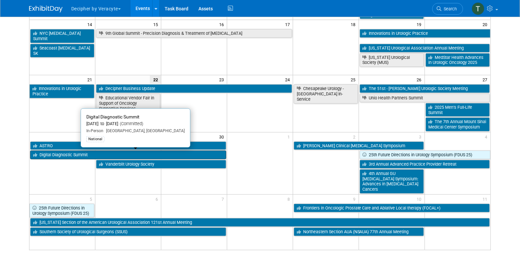
scroll to position [183, 0]
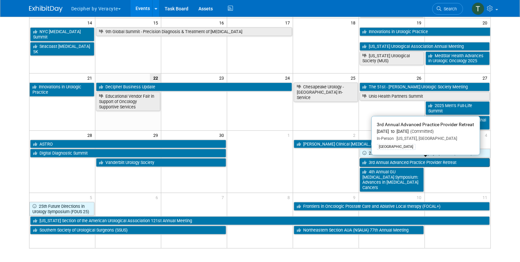
click at [422, 162] on link "3rd Annual Advanced Practice Provider Retreat" at bounding box center [425, 162] width 130 height 9
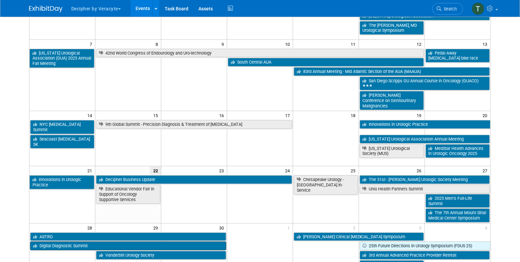
scroll to position [9, 0]
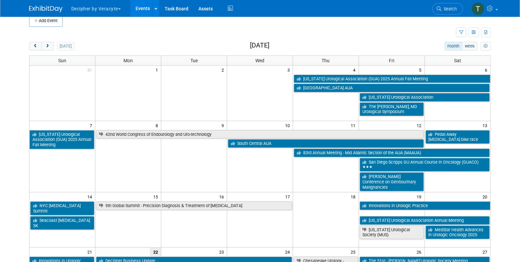
click at [45, 40] on div "Add Event New Event Duplicate Event Warning There is another event in your work…" at bounding box center [260, 222] width 472 height 428
click at [47, 44] on span "next" at bounding box center [47, 46] width 5 height 4
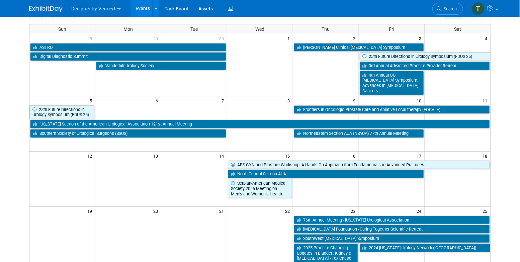
scroll to position [44, 0]
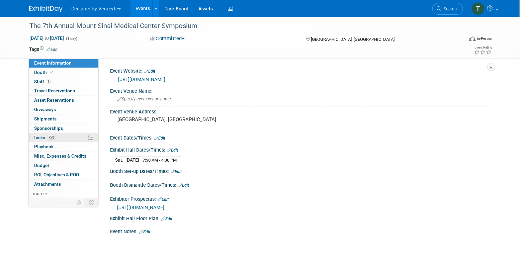
click at [35, 134] on link "75% Tasks 75%" at bounding box center [64, 137] width 70 height 9
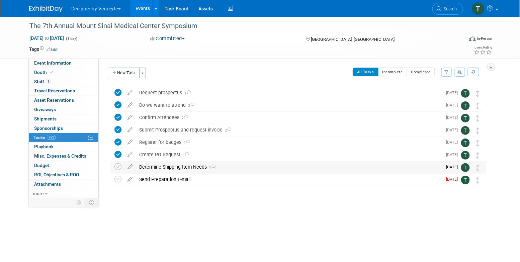
click at [178, 162] on div "Determine Shipping Item Needs 1" at bounding box center [289, 166] width 306 height 11
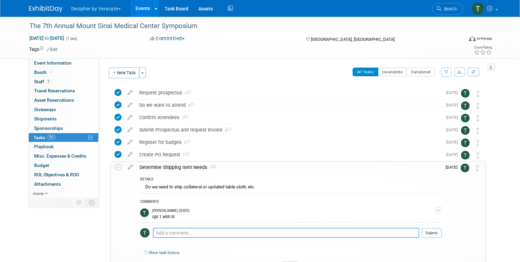
click at [178, 162] on div "Determine Shipping Item Needs 1" at bounding box center [289, 167] width 306 height 11
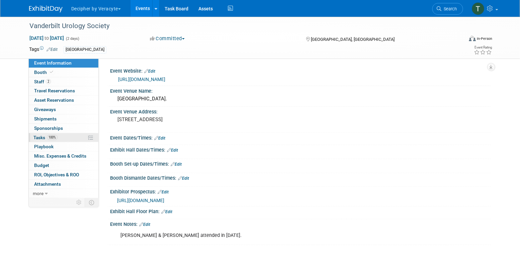
click at [61, 138] on link "100% Tasks 100%" at bounding box center [64, 137] width 70 height 9
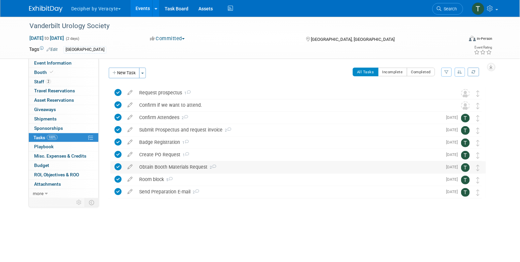
click at [162, 166] on div "Obtain Booth Materials Request 2" at bounding box center [289, 166] width 306 height 11
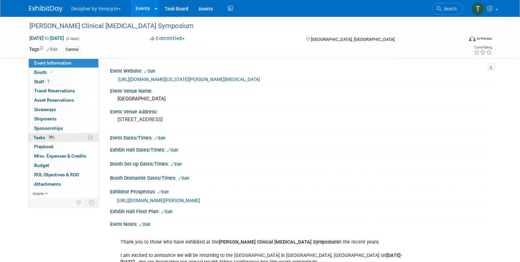
click at [71, 138] on link "78% Tasks 78%" at bounding box center [64, 137] width 70 height 9
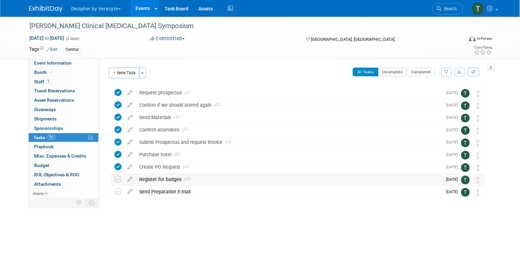
click at [162, 181] on div "Register for badges 1" at bounding box center [289, 179] width 306 height 11
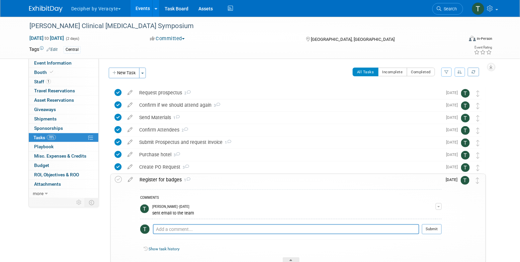
click at [162, 181] on div "Register for badges 1" at bounding box center [289, 179] width 306 height 11
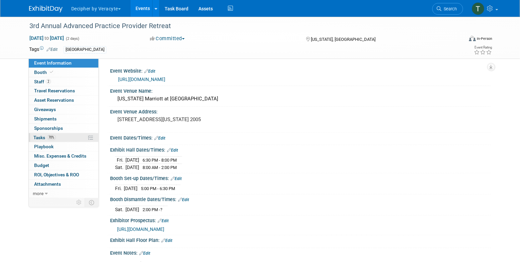
click at [74, 134] on link "70% Tasks 70%" at bounding box center [64, 137] width 70 height 9
